Goal: Complete application form

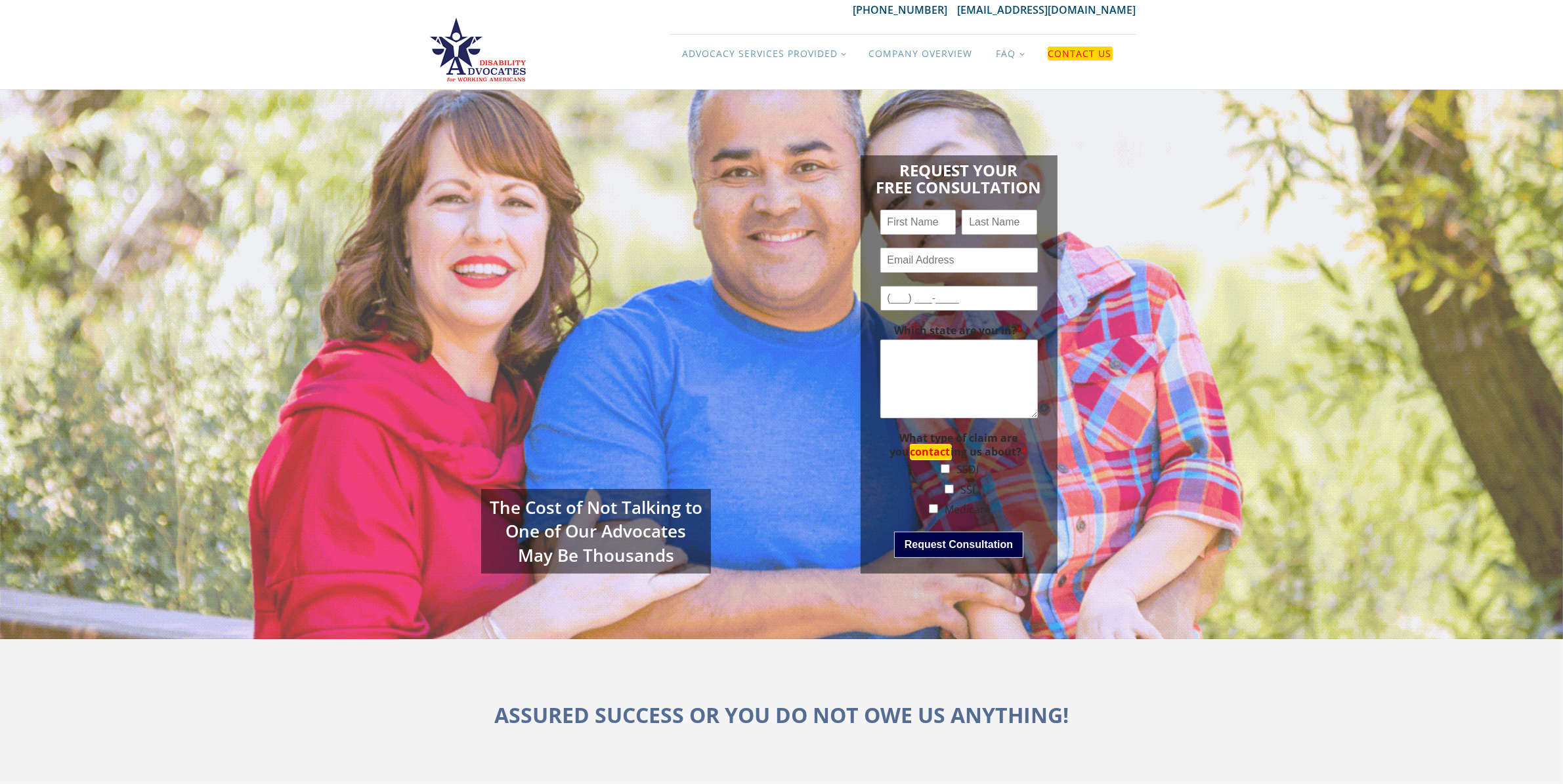
drag, startPoint x: 1012, startPoint y: 294, endPoint x: 1002, endPoint y: 301, distance: 12.2
click at [1011, 294] on input "Phone *" at bounding box center [959, 298] width 158 height 25
click at [960, 259] on input "Email *" at bounding box center [959, 260] width 158 height 25
click at [946, 211] on input "Name *" at bounding box center [918, 222] width 76 height 25
drag, startPoint x: 942, startPoint y: 221, endPoint x: 914, endPoint y: 222, distance: 28.0
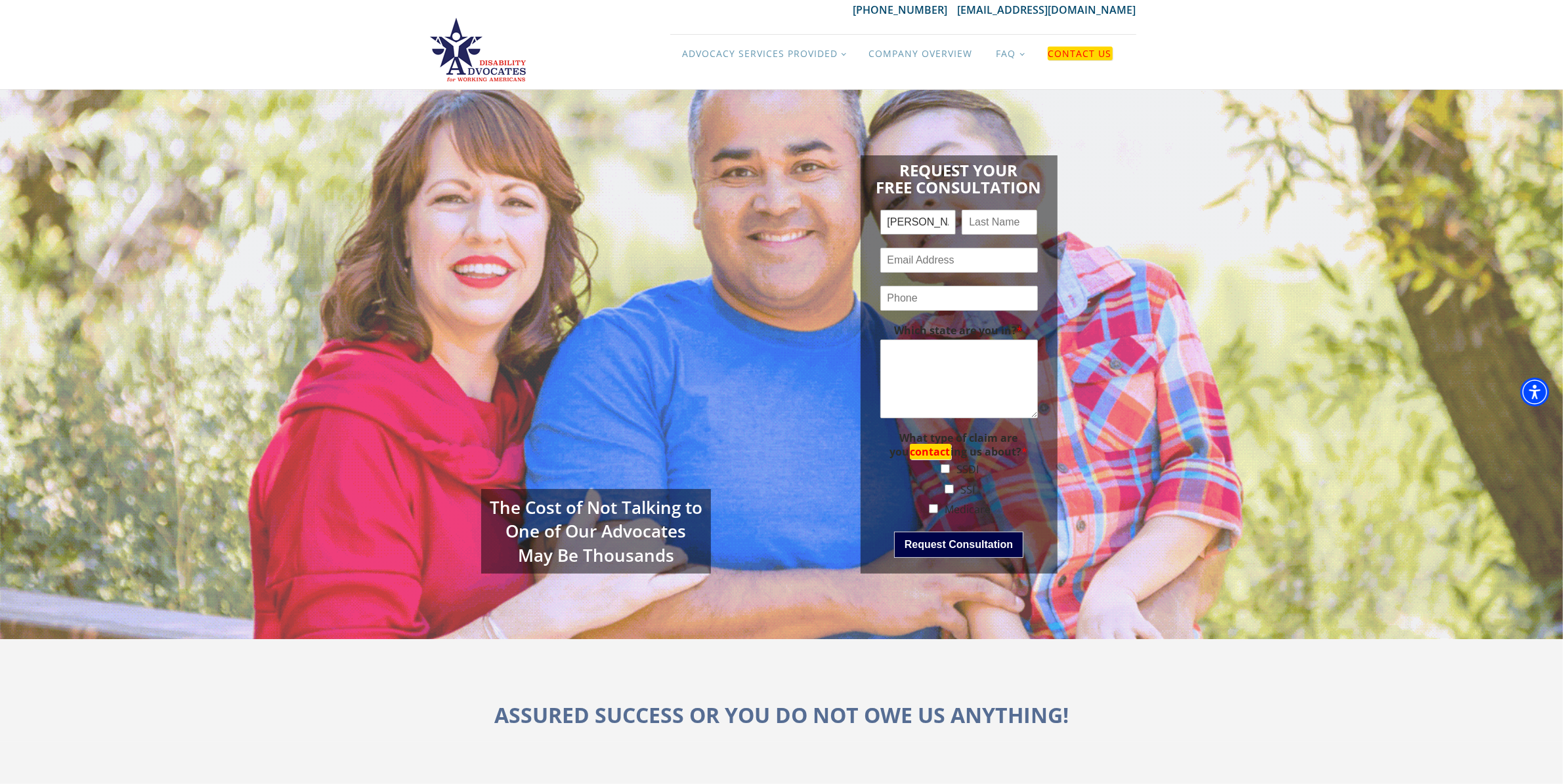
click at [914, 222] on input "[PERSON_NAME]" at bounding box center [918, 222] width 76 height 25
type input "[PERSON_NAME]"
click at [974, 254] on input "Email *" at bounding box center [959, 260] width 158 height 25
type input "[PERSON_NAME][EMAIL_ADDRESS]"
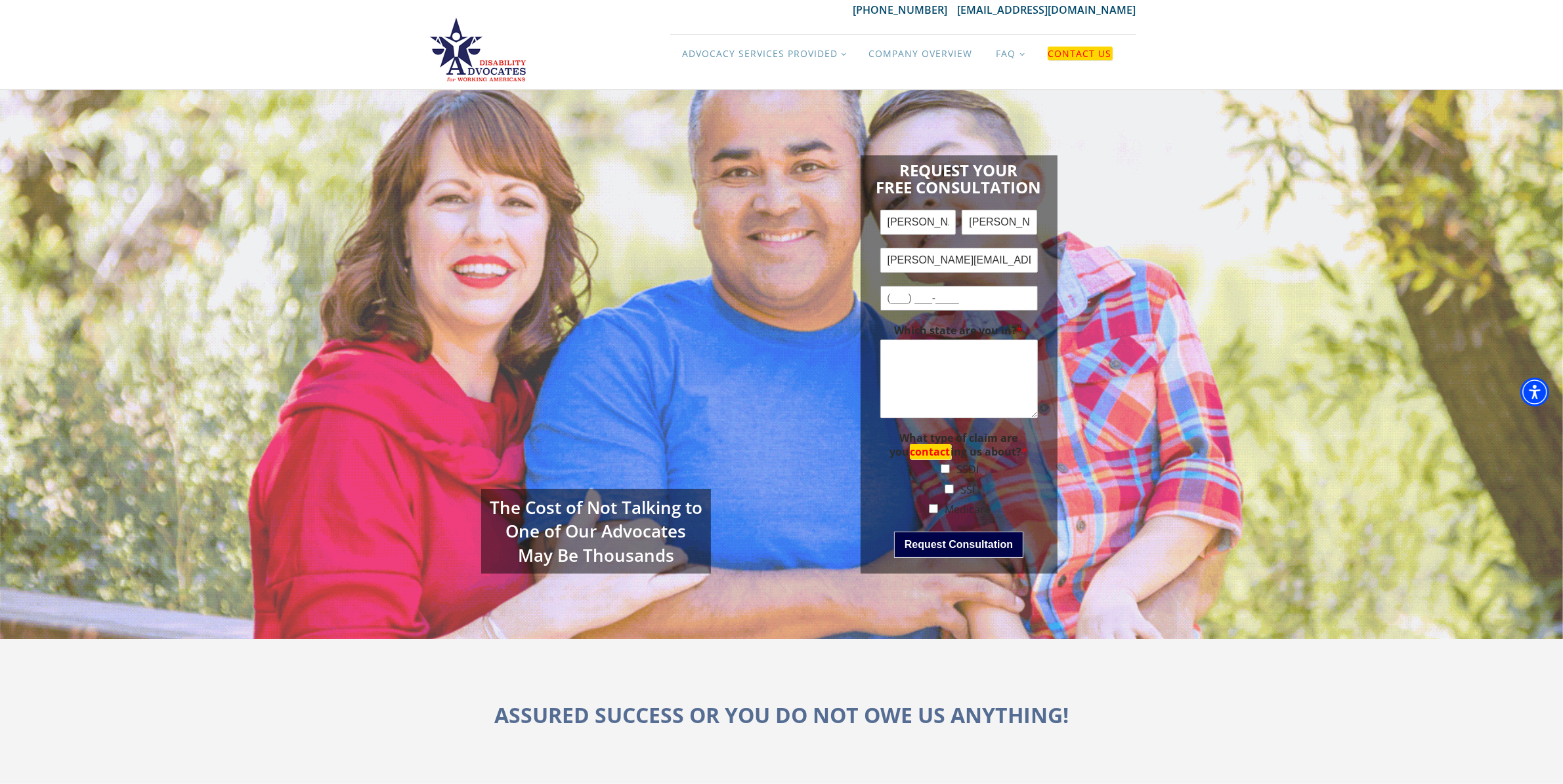
click at [963, 297] on input "Phone *" at bounding box center [959, 298] width 158 height 25
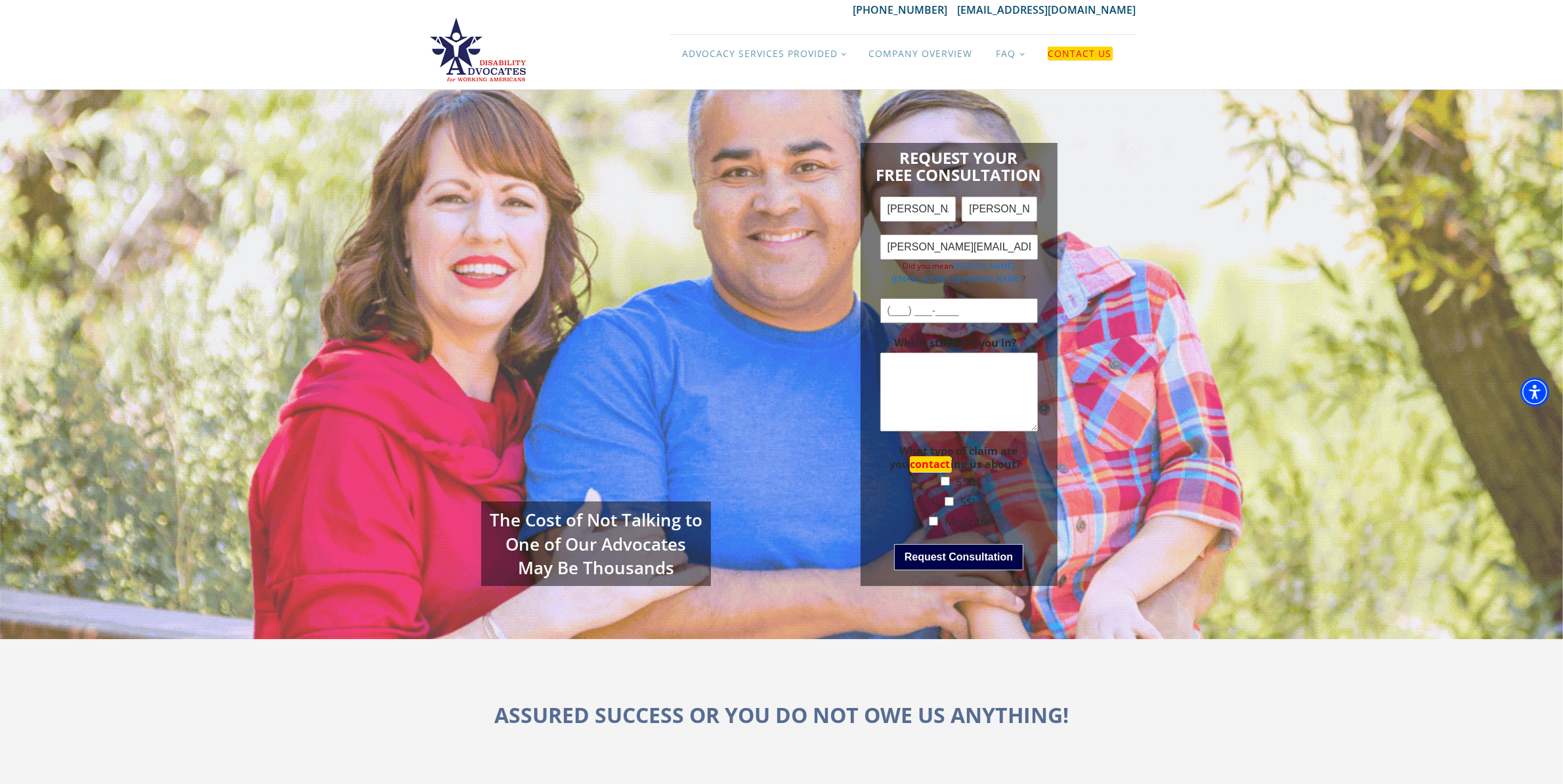
type input "(___) ___-___9"
click at [999, 260] on div "Email * [PERSON_NAME][EMAIL_ADDRESS] Did you mean [PERSON_NAME][EMAIL_ADDRESS][…" at bounding box center [959, 260] width 158 height 63
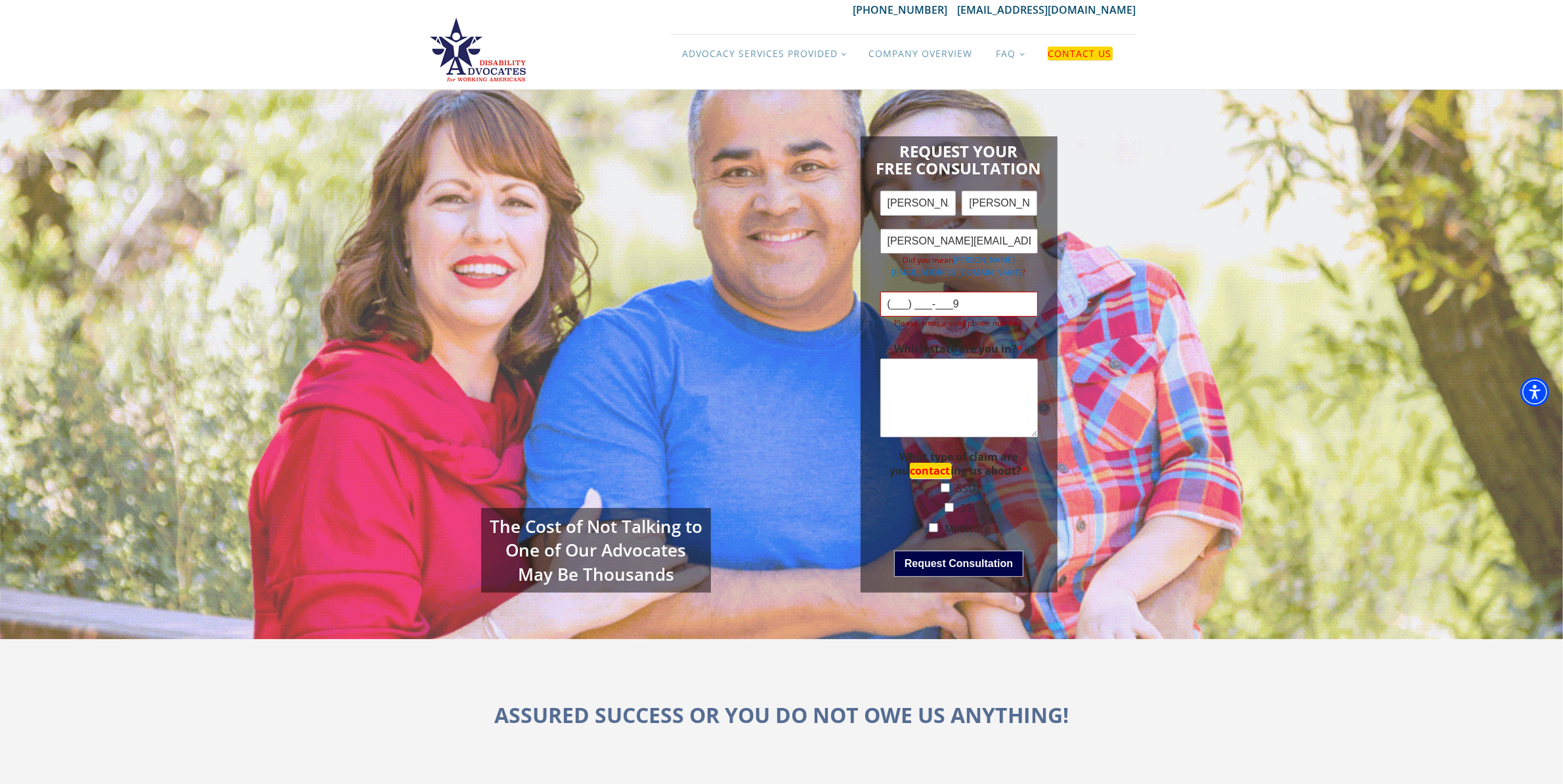
type input "[PERSON_NAME][EMAIL_ADDRESS][DOMAIN_NAME]"
drag, startPoint x: 974, startPoint y: 292, endPoint x: 851, endPoint y: 290, distance: 123.0
click at [851, 290] on div "Request Your Free Consultation Name * [PERSON_NAME] First [PERSON_NAME] Last Em…" at bounding box center [958, 364] width 355 height 482
type input "(___) ___-__95"
click at [991, 309] on input "(___) ___-__95" at bounding box center [959, 304] width 158 height 25
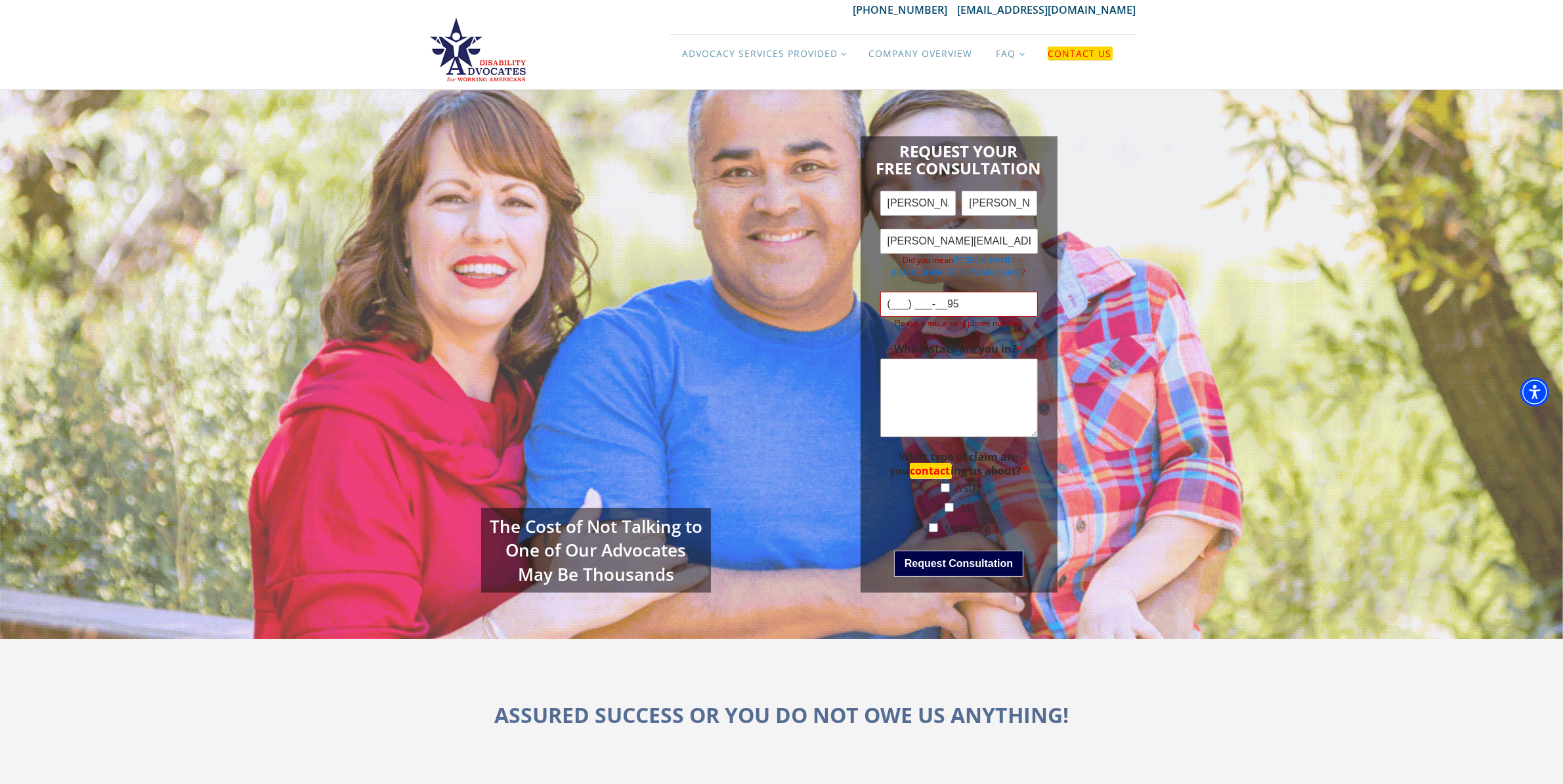
click at [985, 408] on textarea "Which state are you in? *" at bounding box center [959, 397] width 158 height 79
paste textarea "Just wanted to follow up on my previous message. We help law firms remove damag…"
type textarea "Just wanted to follow up on my previous message. We help law firms remove damag…"
drag, startPoint x: 980, startPoint y: 301, endPoint x: 832, endPoint y: 294, distance: 148.2
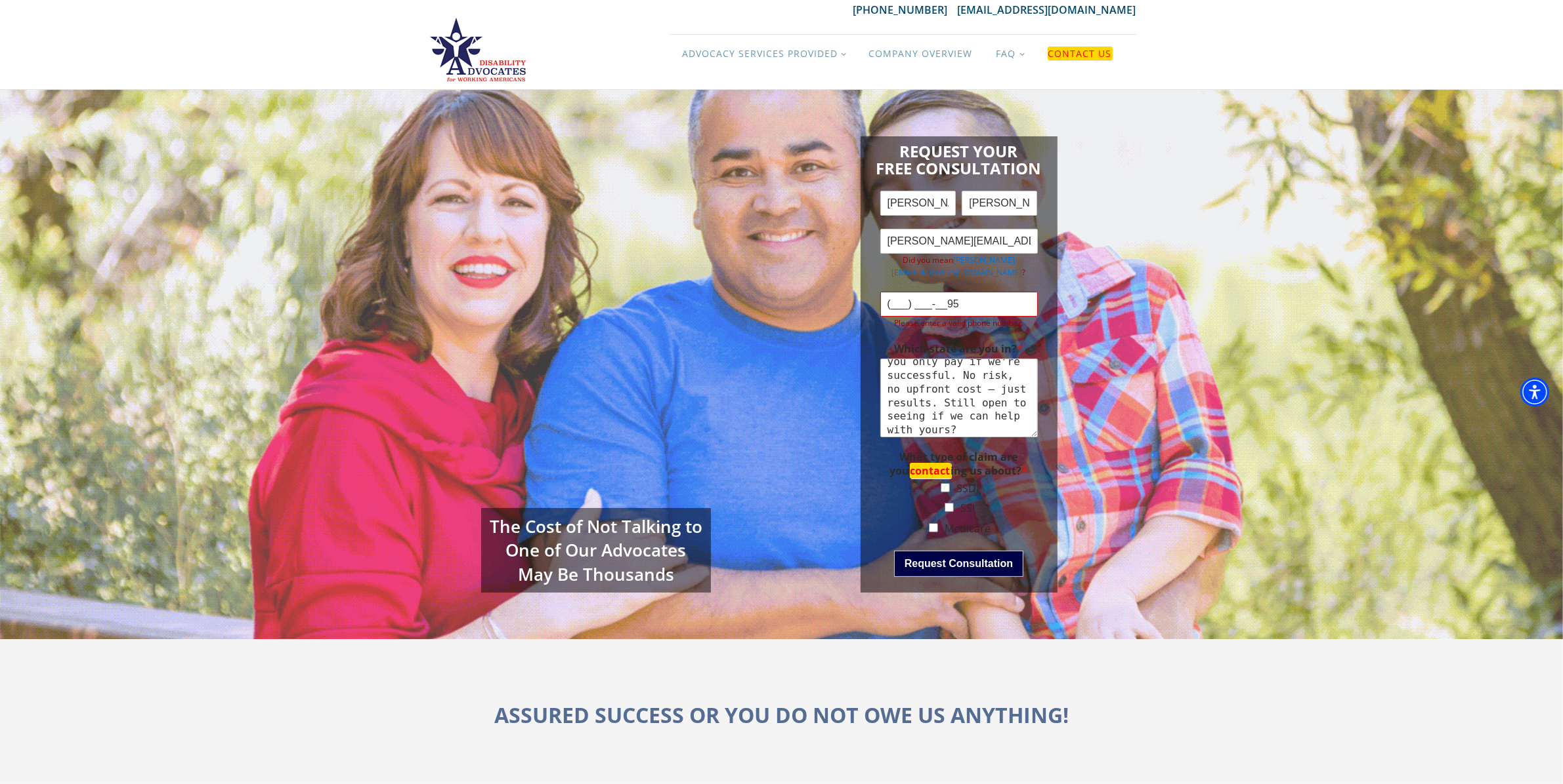
click at [832, 294] on div "Request Your Free Consultation Name * [PERSON_NAME] First [PERSON_NAME] Last Em…" at bounding box center [958, 364] width 355 height 482
type input "[PHONE_NUMBER]"
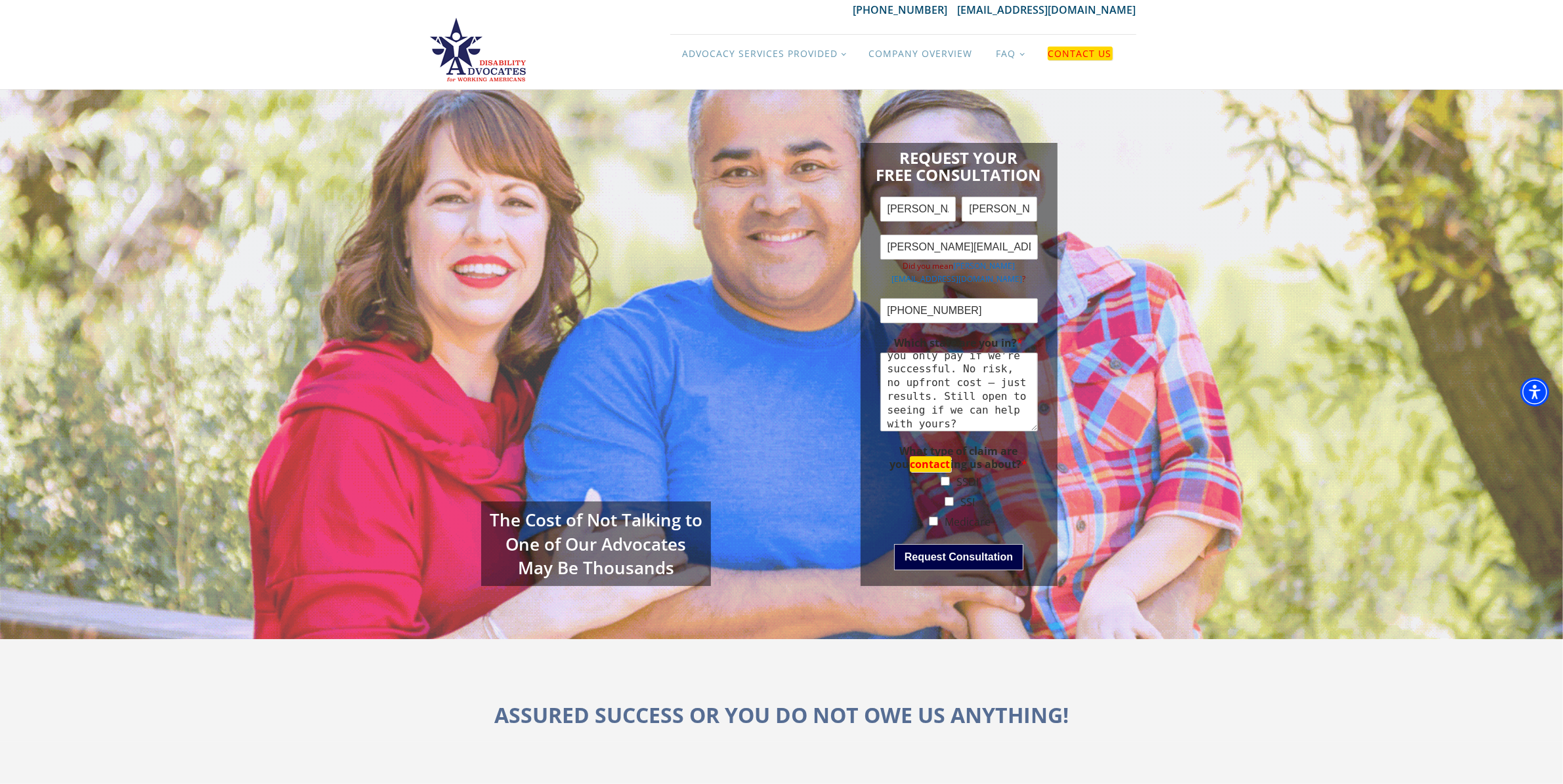
click at [947, 476] on input "SSDI" at bounding box center [944, 480] width 9 height 9
checkbox input "true"
click at [950, 497] on input "SSI" at bounding box center [948, 501] width 9 height 9
checkbox input "true"
click at [934, 520] on li "Medicare" at bounding box center [959, 522] width 158 height 17
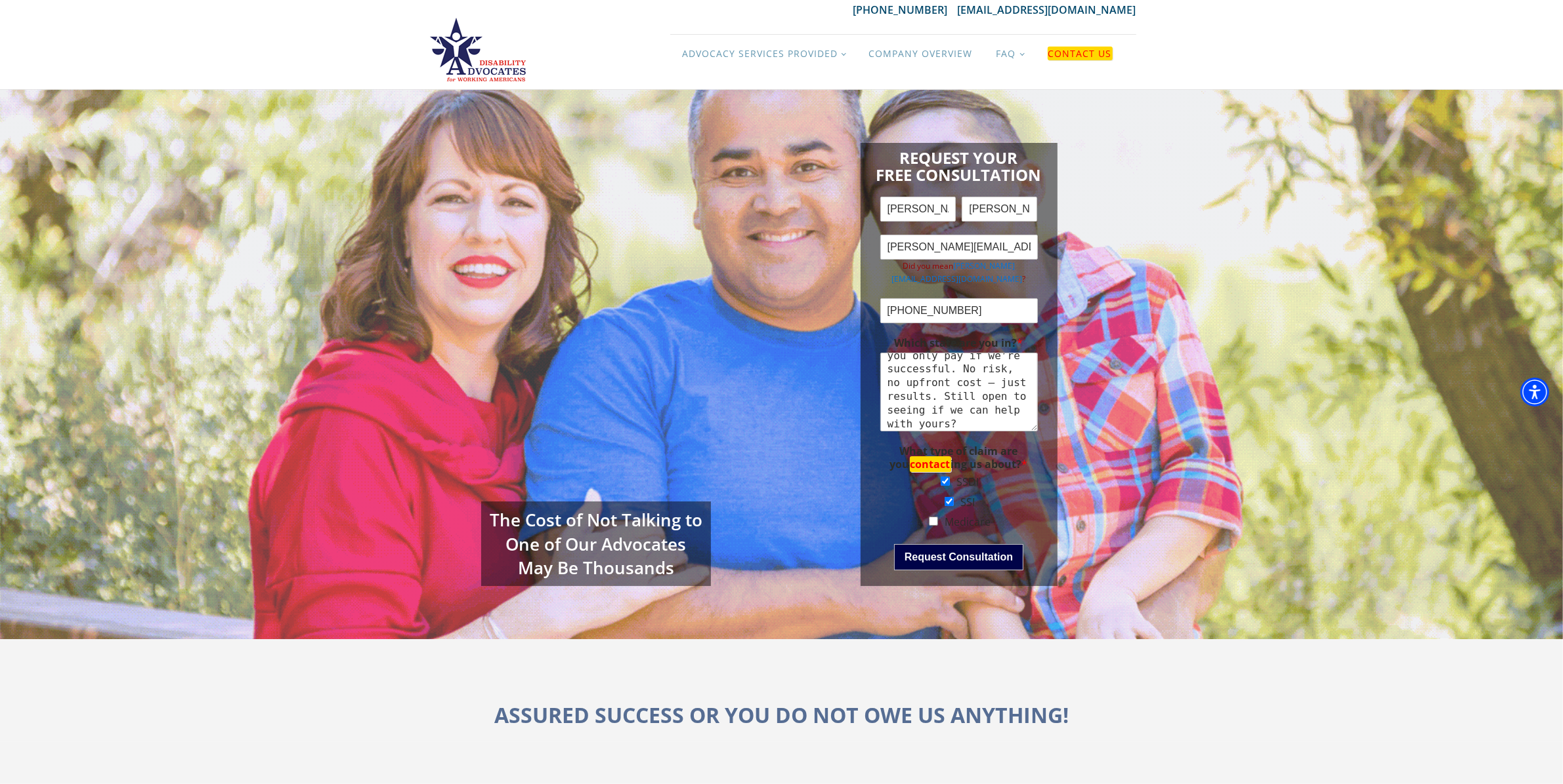
click at [959, 551] on button "Request Consultation" at bounding box center [958, 557] width 129 height 26
